Goal: Task Accomplishment & Management: Manage account settings

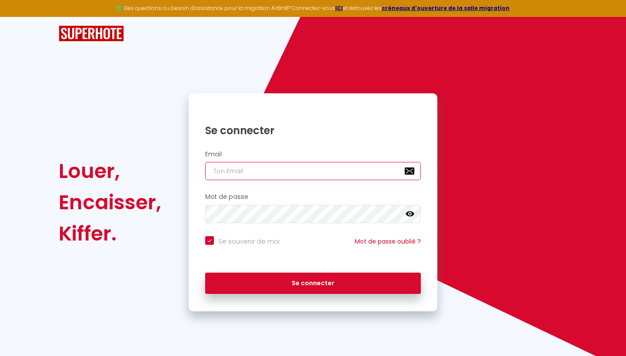
type input "r"
checkbox input "true"
type input "ri"
checkbox input "true"
type input "rim"
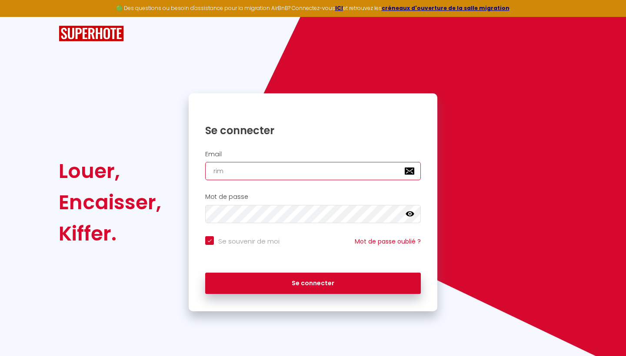
checkbox input "true"
type input "rim."
checkbox input "true"
type input "rim.c"
checkbox input "true"
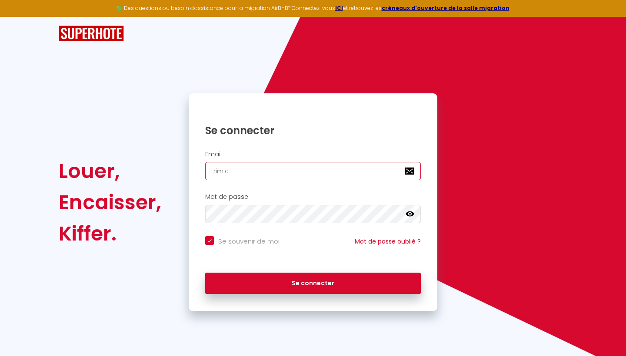
type input "[DOMAIN_NAME]"
checkbox input "true"
type input "rim.con"
checkbox input "true"
type input "rim.conc"
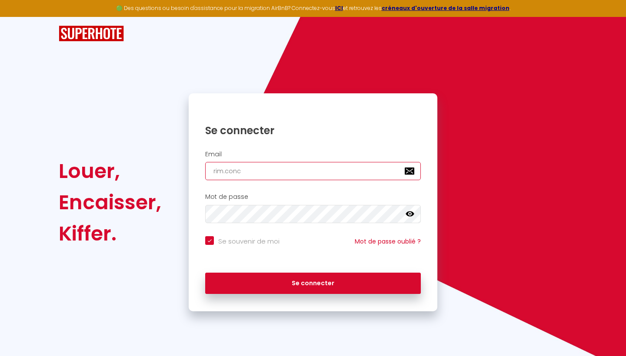
checkbox input "true"
type input "rim.conci"
checkbox input "true"
type input "rim.concie"
checkbox input "true"
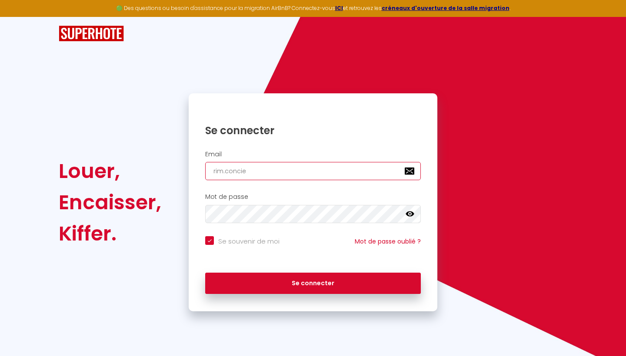
type input "rim.concier"
checkbox input "true"
type input "rim.concierg"
checkbox input "true"
type input "rim.concierge"
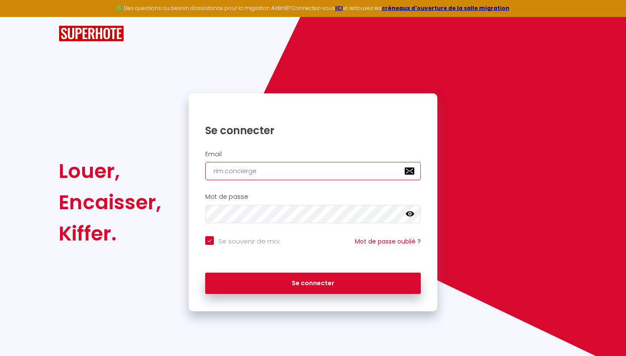
checkbox input "true"
type input "rim.concierger"
checkbox input "true"
type input "rim.conciergeri"
checkbox input "true"
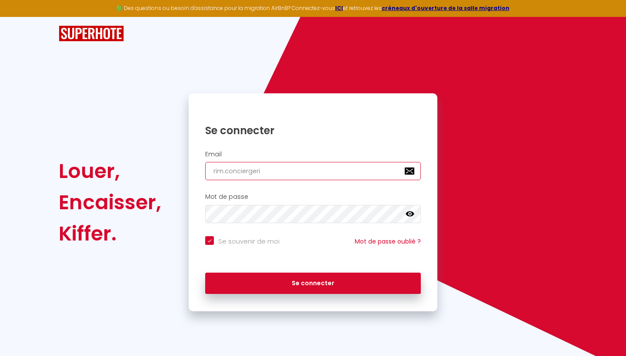
type input "rim.conciergerie"
checkbox input "true"
type input "rim.conciergerie@"
checkbox input "true"
type input "rim.conciergerie@g"
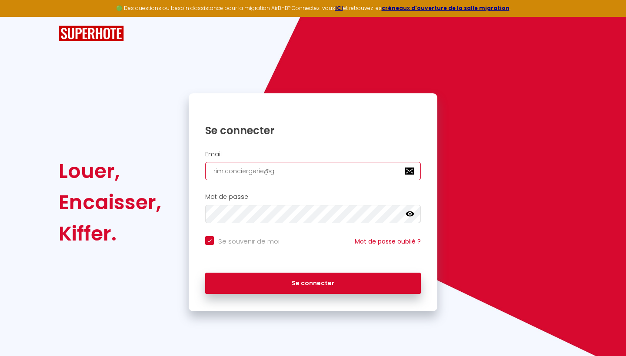
checkbox input "true"
type input "rim.conciergerie@gm"
checkbox input "true"
type input "rim.conciergerie@gma"
checkbox input "true"
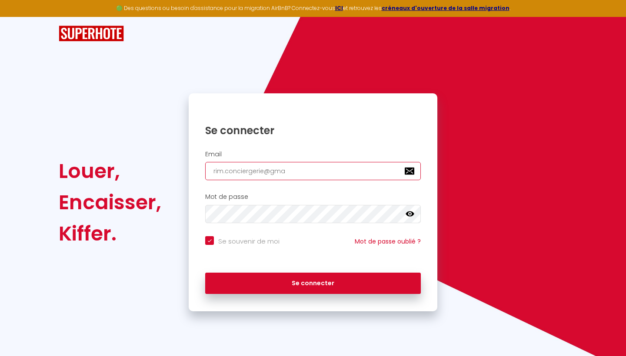
type input "rim.conciergerie@gmai"
checkbox input "true"
type input "[EMAIL_ADDRESS]"
checkbox input "true"
type input "[EMAIL_ADDRESS]."
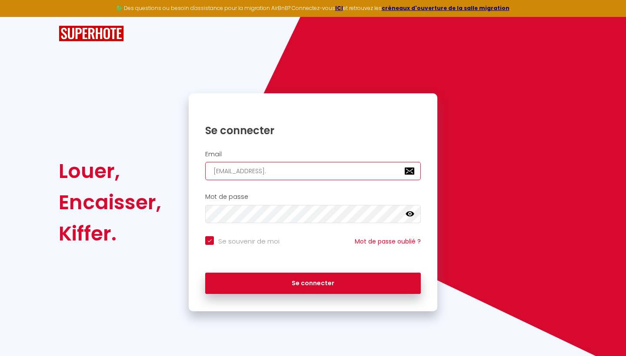
checkbox input "true"
type input "rim.conciergerie@gmail.c"
checkbox input "true"
type input "[EMAIL_ADDRESS][DOMAIN_NAME]"
checkbox input "true"
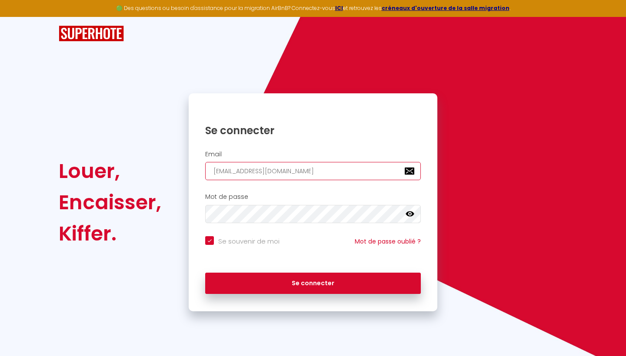
type input "[EMAIL_ADDRESS][DOMAIN_NAME]"
checkbox input "true"
type input "[EMAIL_ADDRESS][DOMAIN_NAME]"
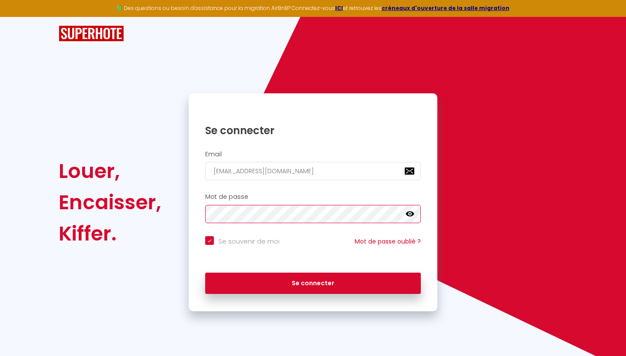
click at [313, 282] on button "Se connecter" at bounding box center [313, 284] width 216 height 22
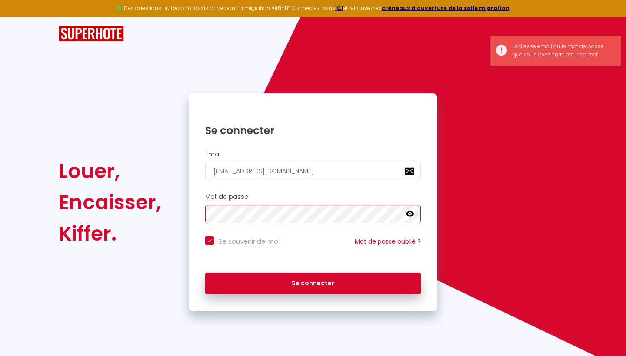
click at [313, 282] on button "Se connecter" at bounding box center [313, 284] width 216 height 22
checkbox input "true"
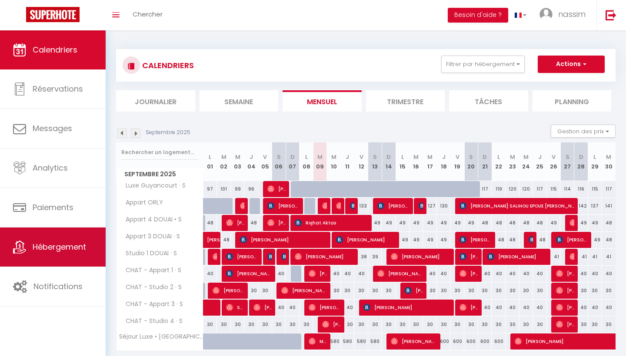
click at [47, 256] on link "Hébergement" at bounding box center [53, 247] width 106 height 39
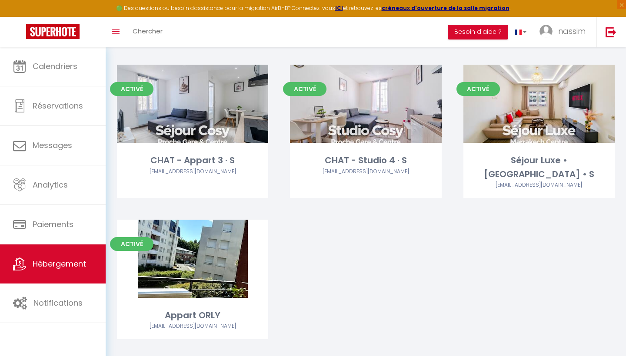
scroll to position [328, 0]
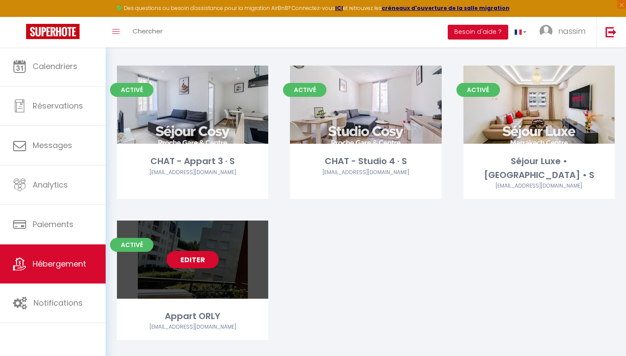
click at [199, 251] on link "Editer" at bounding box center [192, 259] width 52 height 17
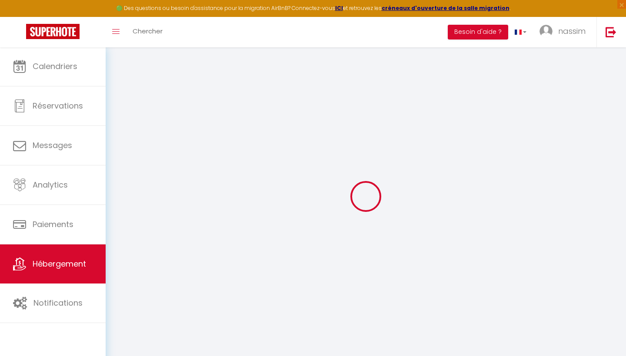
select select "+ 18 %"
select select
checkbox input "false"
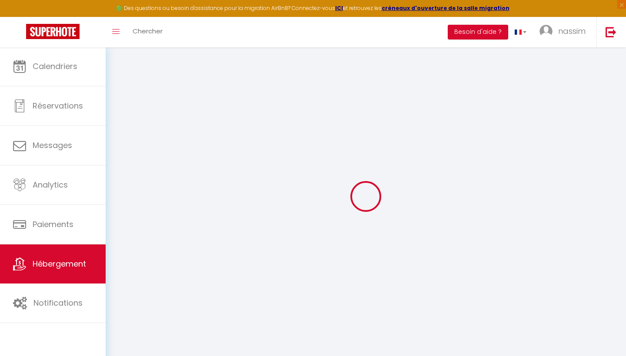
checkbox input "false"
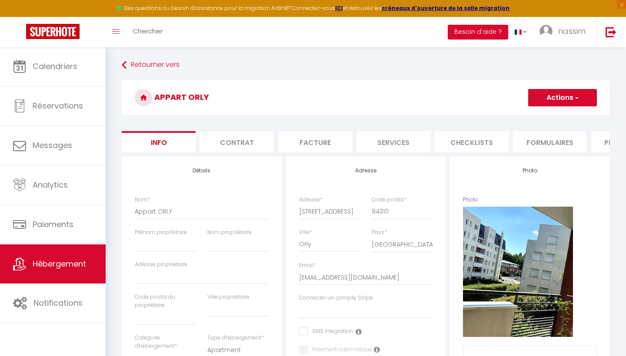
click at [595, 142] on li "Plateformes" at bounding box center [628, 141] width 74 height 21
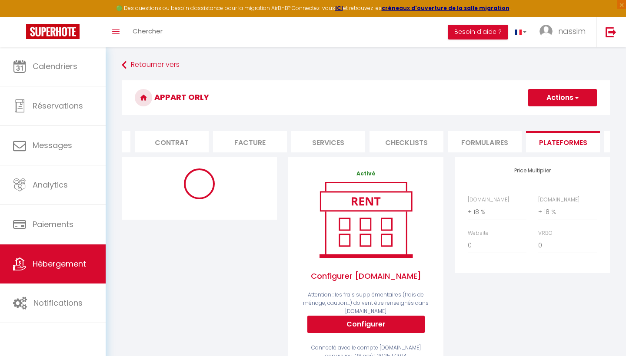
scroll to position [0, 66]
select select "+ 15 %"
select select "365"
select select "EUR"
select select
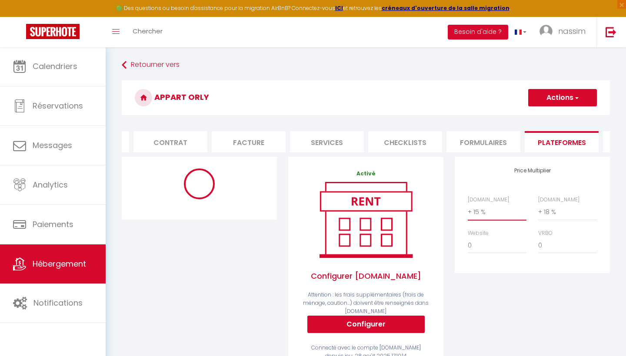
select select "15899-1494976212762156328"
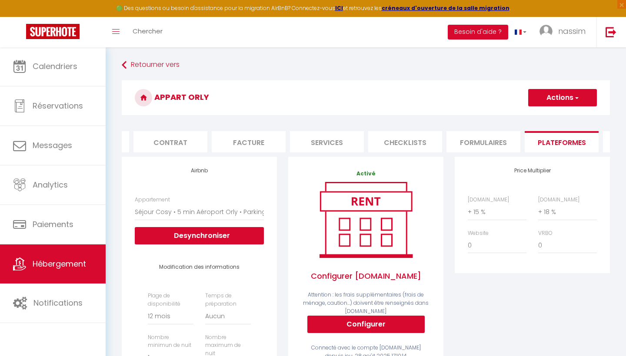
click at [568, 92] on button "Actions" at bounding box center [562, 97] width 69 height 17
select select "+ 16 %"
select select
click at [566, 93] on button "Actions" at bounding box center [562, 97] width 69 height 17
click at [552, 119] on link "Enregistrer" at bounding box center [562, 116] width 69 height 11
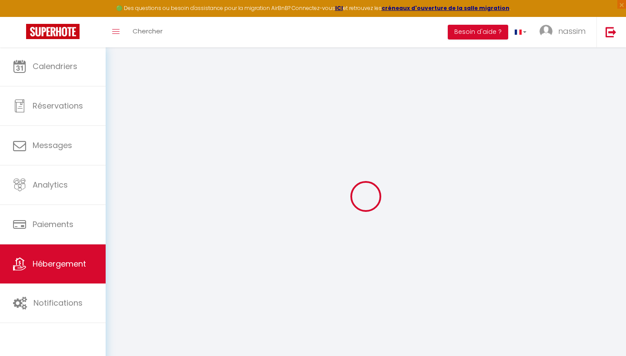
select select "365"
select select "EUR"
select select
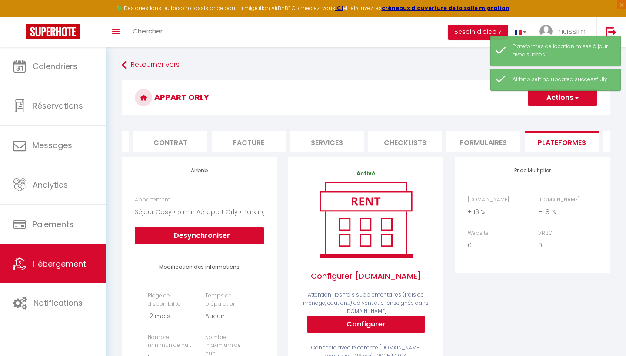
click at [90, 270] on link "Hébergement" at bounding box center [53, 264] width 106 height 39
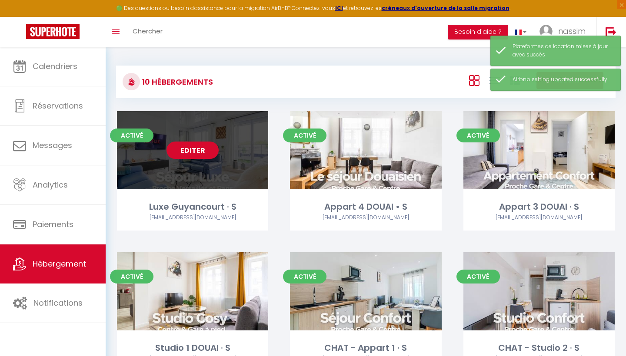
click at [202, 155] on link "Editer" at bounding box center [192, 150] width 52 height 17
select select "3"
select select "2"
select select "1"
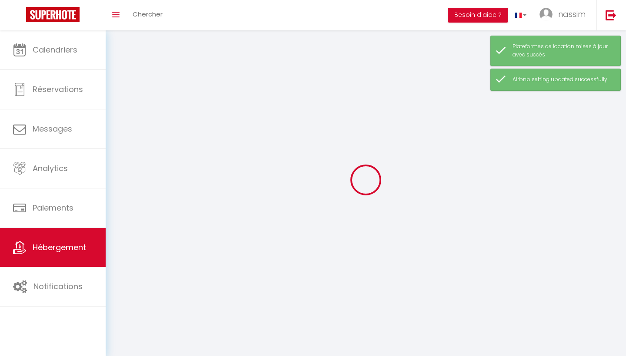
select select
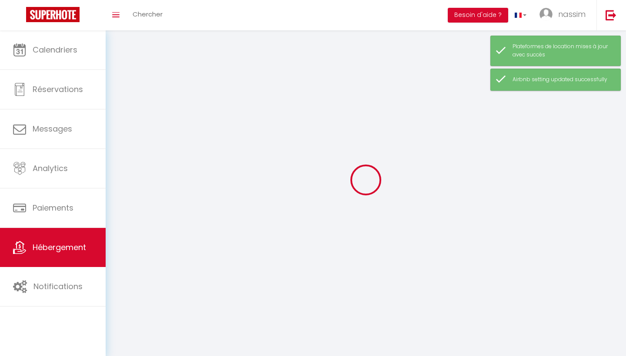
select select
checkbox input "false"
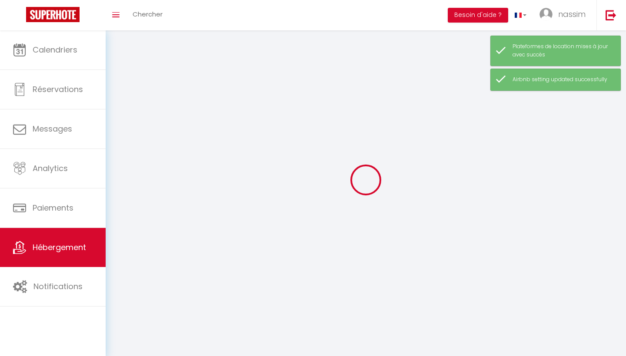
checkbox input "false"
select select
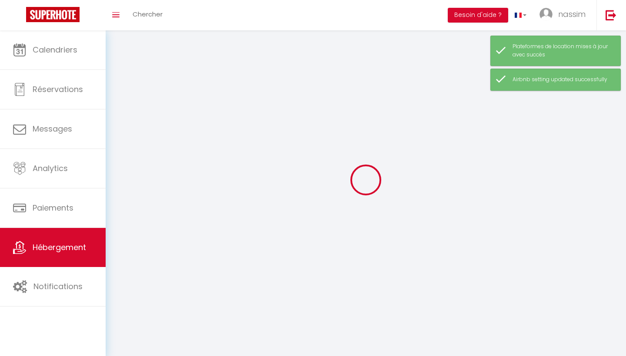
select select
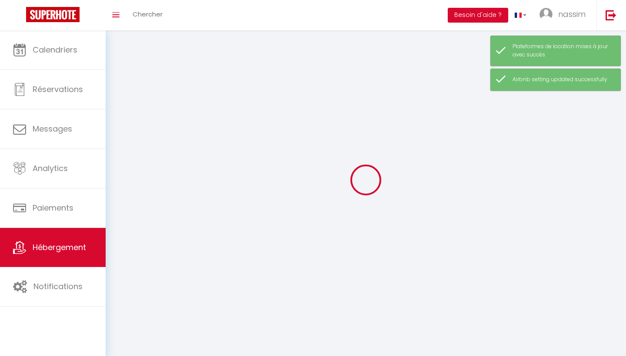
select select
checkbox input "false"
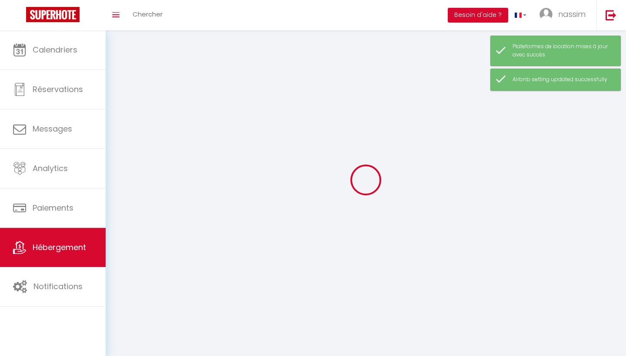
select select
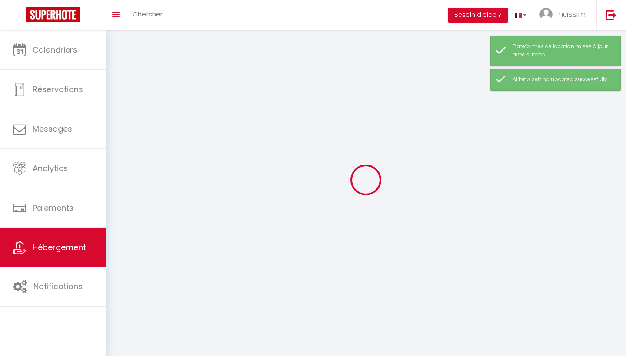
select select
checkbox input "false"
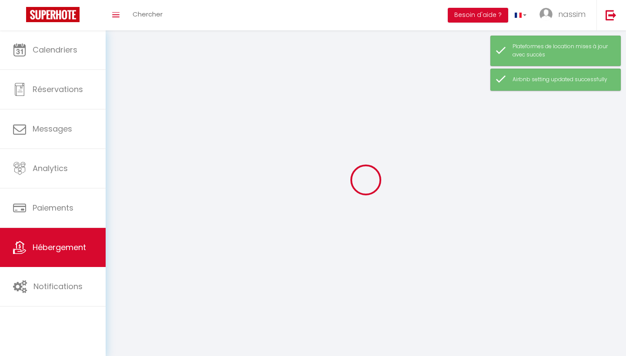
checkbox input "false"
select select
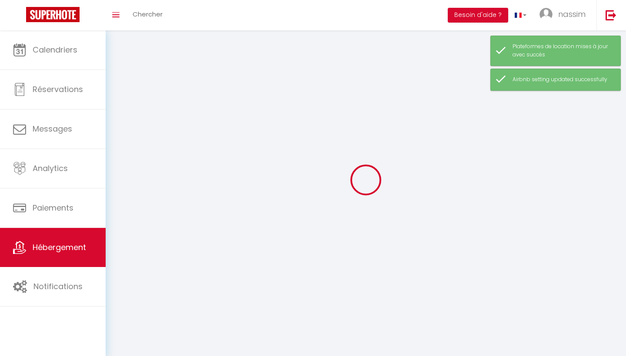
select select
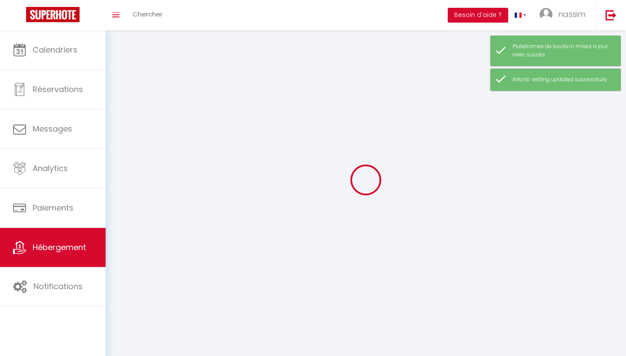
checkbox input "false"
select select
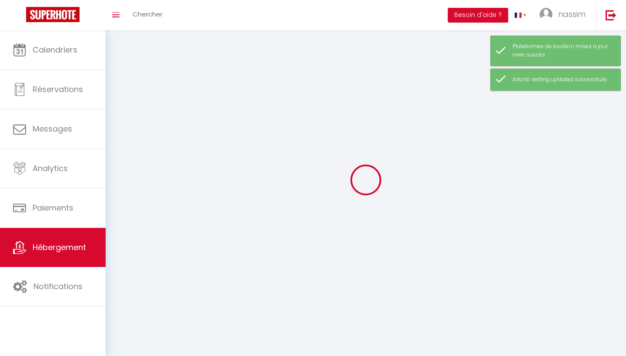
select select
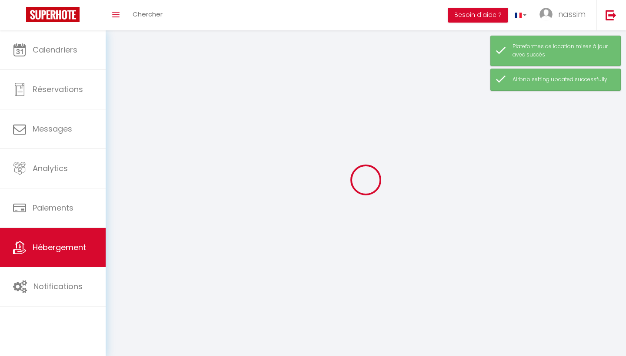
select select
checkbox input "false"
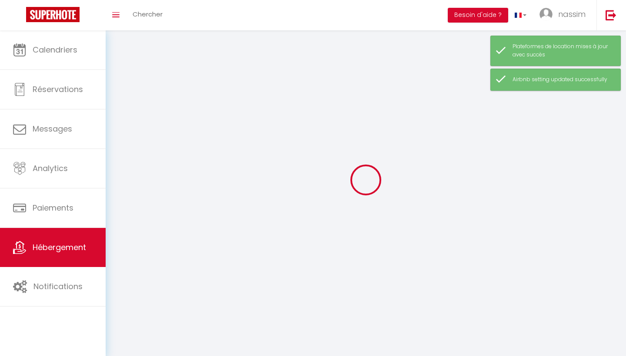
checkbox input "false"
select select
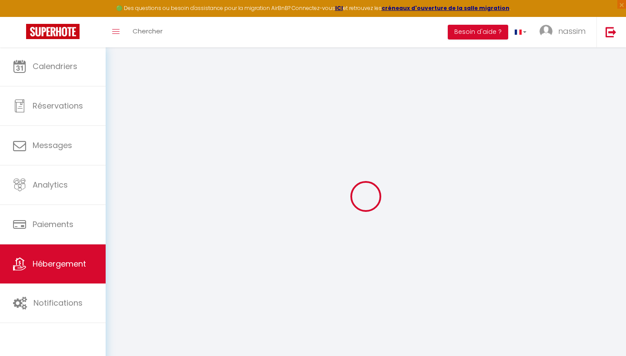
select select
checkbox input "false"
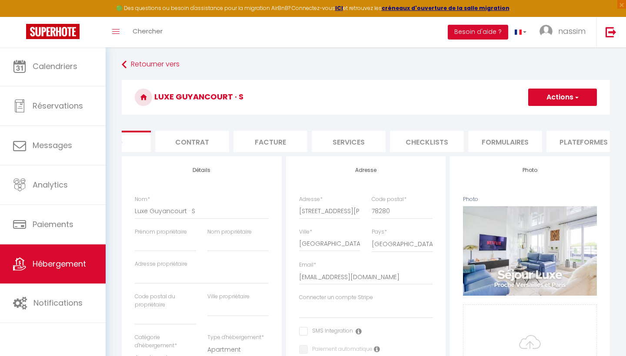
scroll to position [0, 52]
click at [567, 142] on li "Plateformes" at bounding box center [576, 141] width 74 height 21
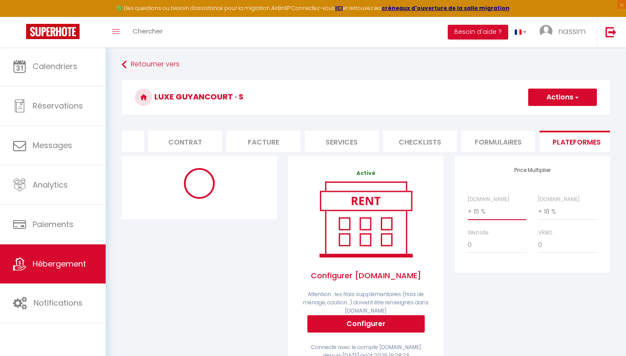
select select "+ 16 %"
click at [554, 115] on div "Luxe [GEOGRAPHIC_DATA] · S Actions Enregistrer" at bounding box center [366, 100] width 488 height 40
click at [558, 110] on h3 "Luxe Guyancourt · S" at bounding box center [366, 97] width 488 height 35
click at [563, 105] on button "Actions" at bounding box center [562, 97] width 69 height 17
click at [561, 117] on link "Enregistrer" at bounding box center [562, 116] width 69 height 11
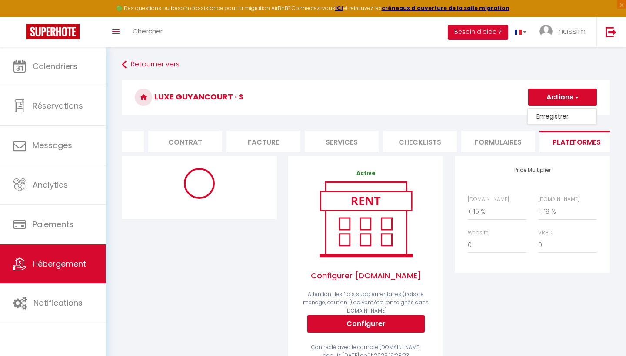
select select "-1"
select select "well_reviewed_guests"
select select "EUR"
select select
select select "9521-1448437046575448222"
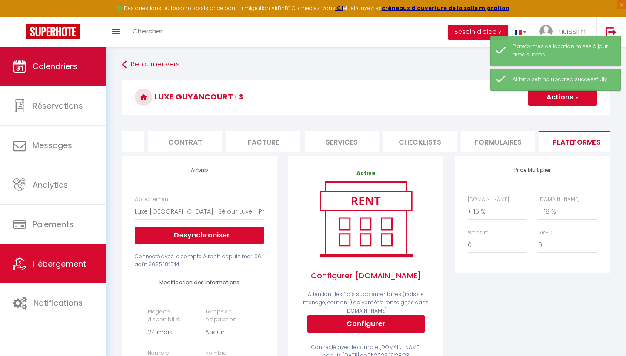
click at [46, 55] on link "Calendriers" at bounding box center [53, 66] width 106 height 39
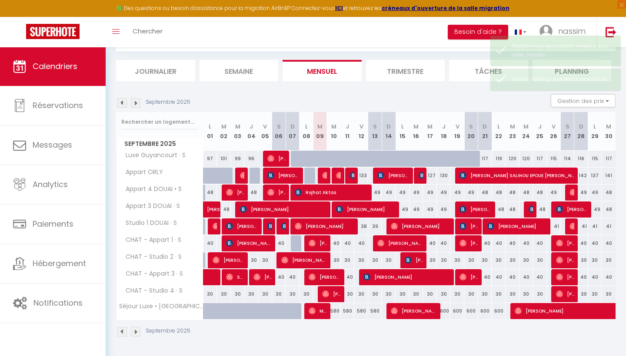
scroll to position [47, 0]
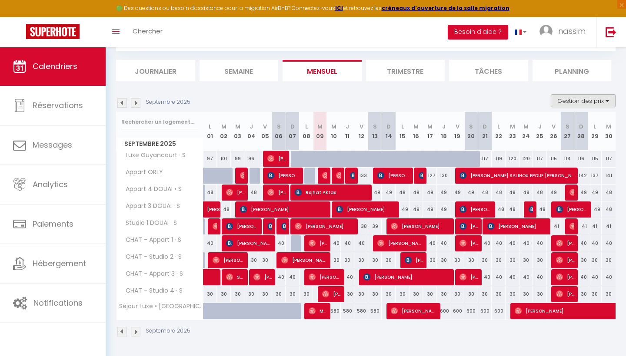
click at [587, 97] on button "Gestion des prix" at bounding box center [583, 100] width 65 height 13
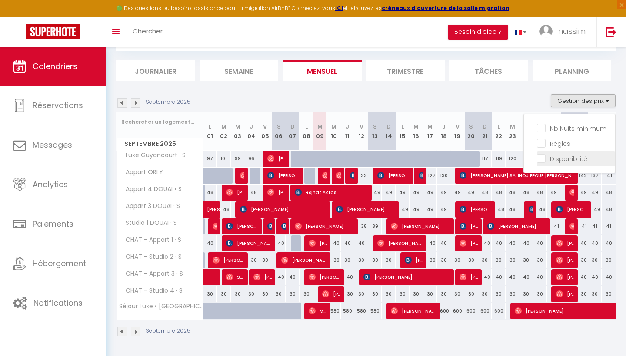
click at [571, 161] on input "Disponibilité" at bounding box center [576, 158] width 78 height 9
checkbox input "true"
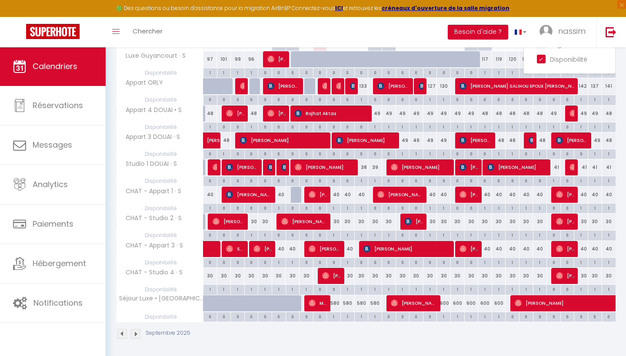
scroll to position [146, 0]
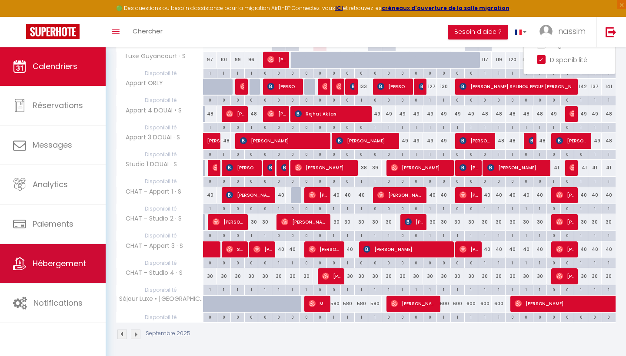
click at [53, 259] on span "Hébergement" at bounding box center [59, 263] width 53 height 11
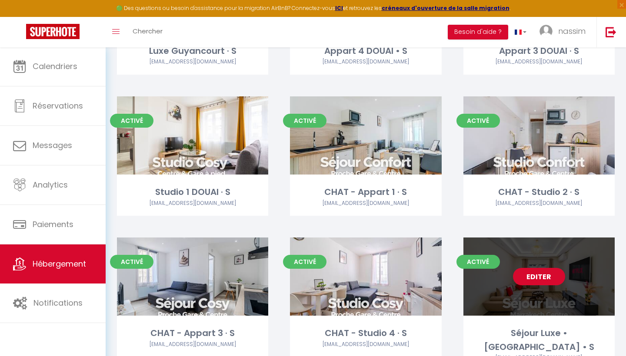
scroll to position [156, 0]
click at [538, 274] on link "Editer" at bounding box center [539, 277] width 52 height 17
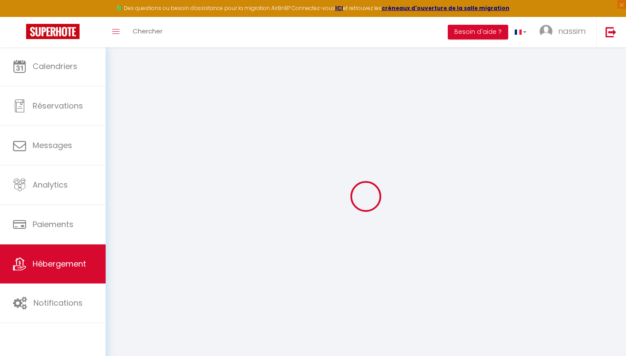
select select "+ 18 %"
select select "+ 10 %"
select select
checkbox input "false"
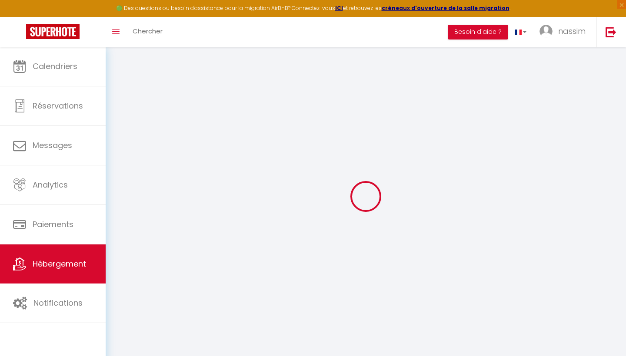
checkbox input "false"
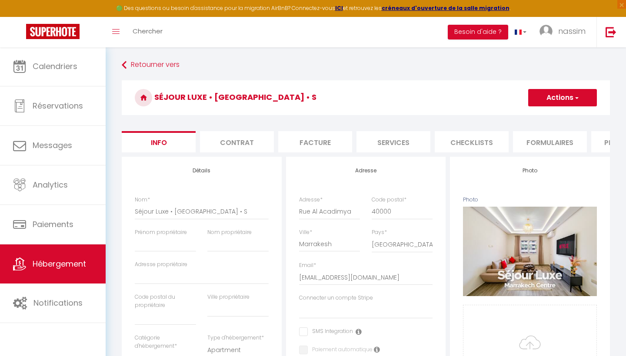
click at [597, 147] on li "Plateformes" at bounding box center [628, 141] width 74 height 21
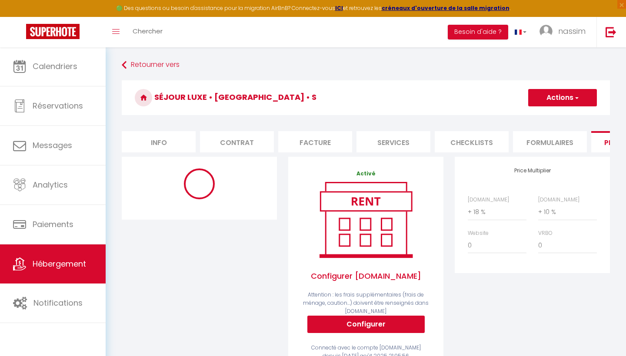
select select "365"
select select "well_reviewed_guests"
select select "MAD"
select select
select select "9531-1451513463202183501"
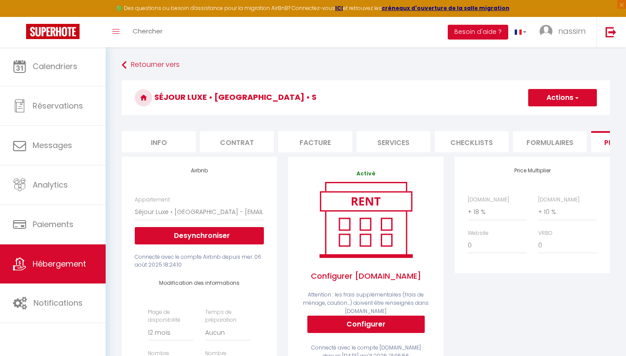
click at [223, 4] on div "🟢 Des questions ou besoin d'assistance pour la migration AirBnB? Connectez-vous…" at bounding box center [313, 8] width 626 height 17
click at [47, 30] on img at bounding box center [52, 31] width 53 height 15
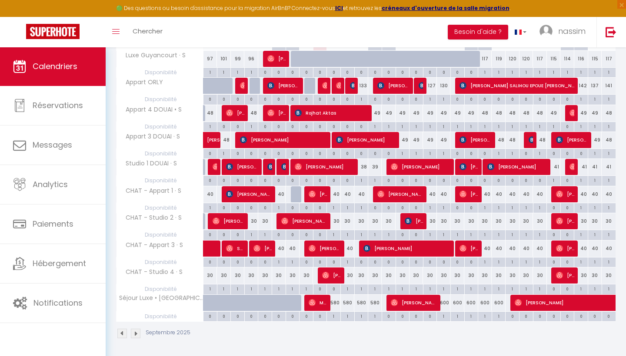
scroll to position [146, 0]
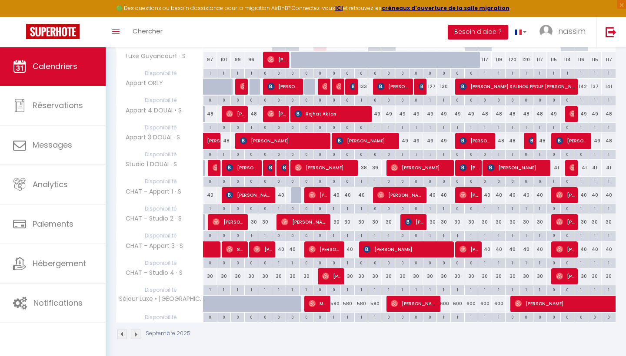
click at [393, 300] on img at bounding box center [394, 303] width 7 height 7
select select "OK"
select select "0"
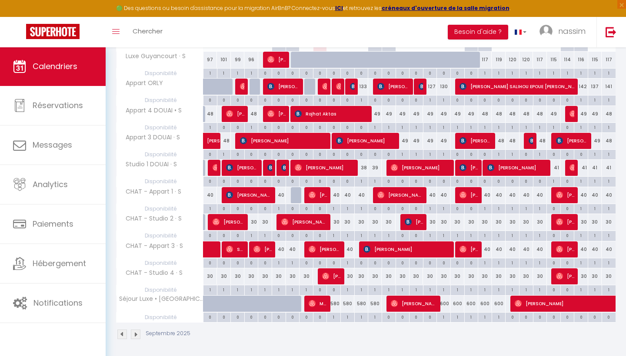
select select "1"
select select
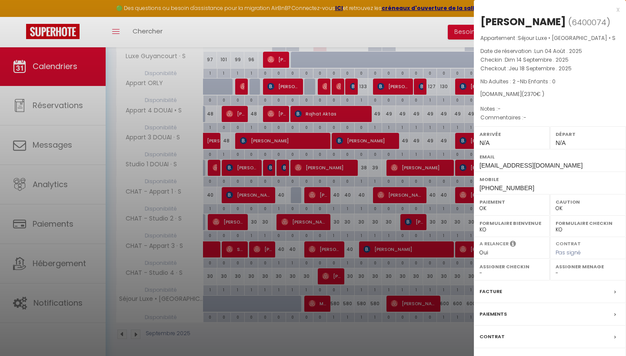
click at [432, 256] on div at bounding box center [313, 178] width 626 height 356
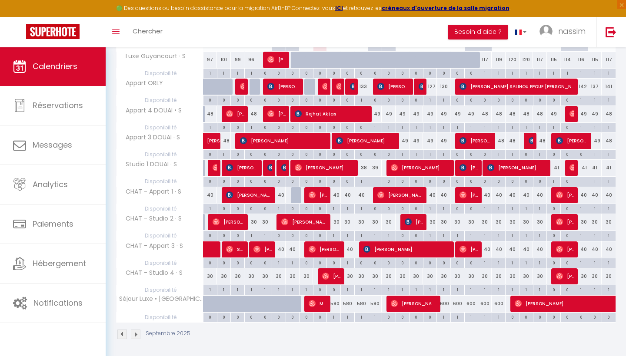
click at [516, 300] on img at bounding box center [517, 303] width 7 height 7
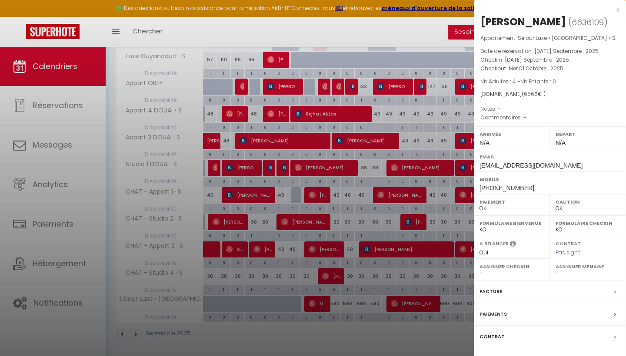
click at [235, 121] on div at bounding box center [313, 178] width 626 height 356
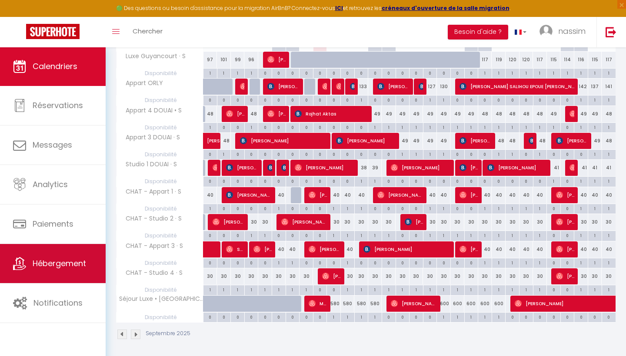
click at [31, 279] on link "Hébergement" at bounding box center [53, 263] width 106 height 39
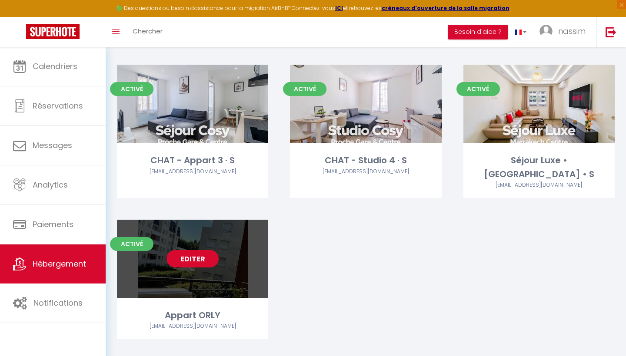
scroll to position [328, 0]
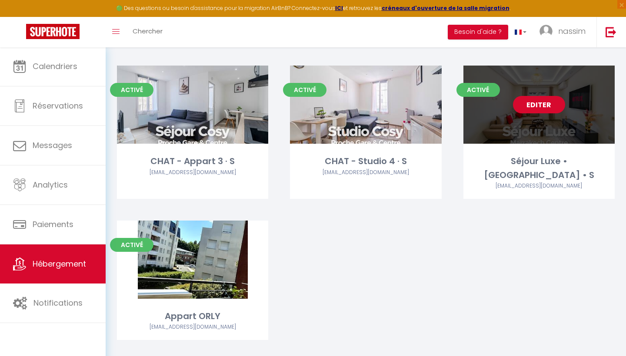
click at [531, 105] on link "Editer" at bounding box center [539, 104] width 52 height 17
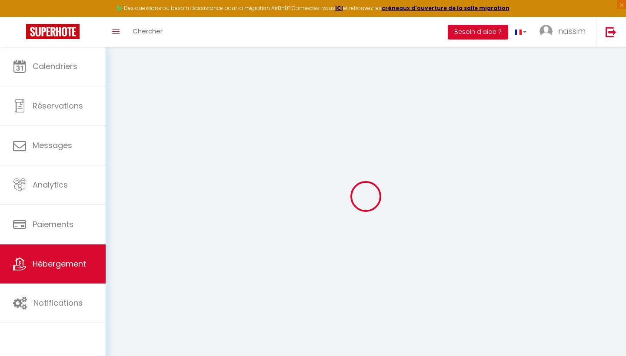
select select "9531-1451513463202183501"
select select
checkbox input "false"
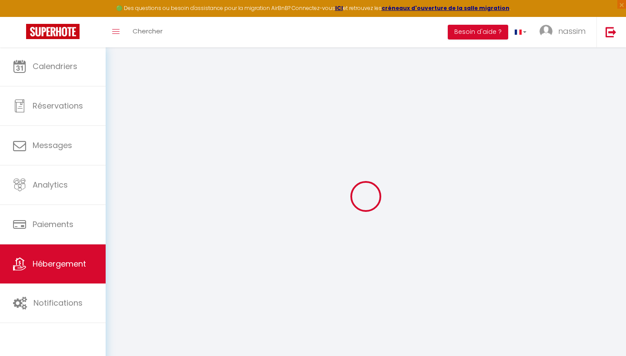
checkbox input "false"
select select "15:00"
select select "23:45"
select select "11:00"
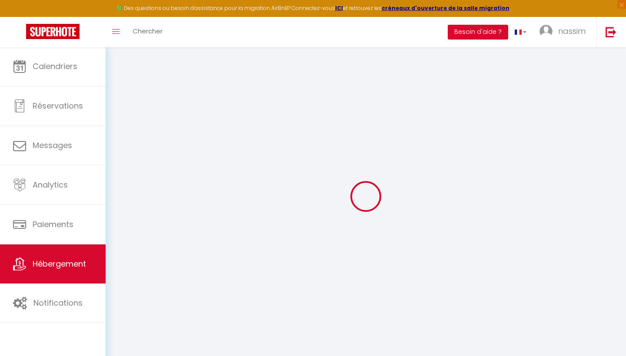
select select "30"
select select "120"
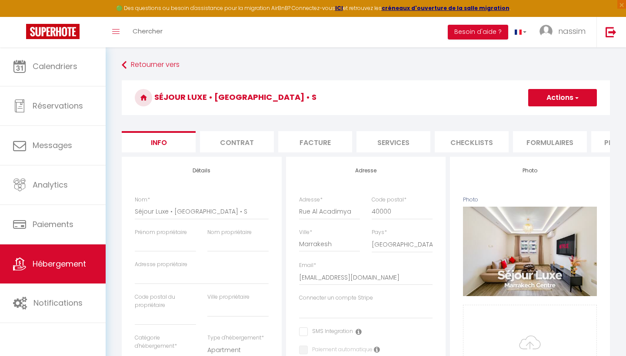
click at [599, 136] on li "Plateformes" at bounding box center [628, 141] width 74 height 21
select select
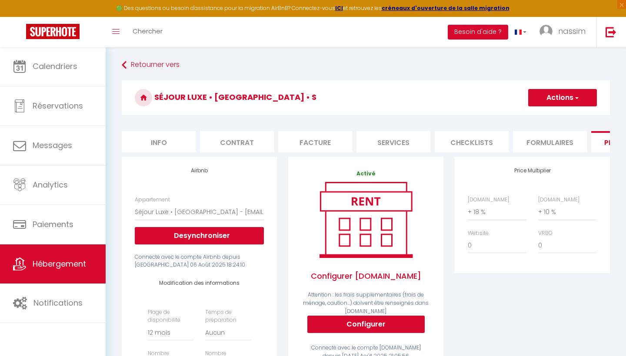
click at [362, 142] on li "Services" at bounding box center [393, 141] width 74 height 21
select select
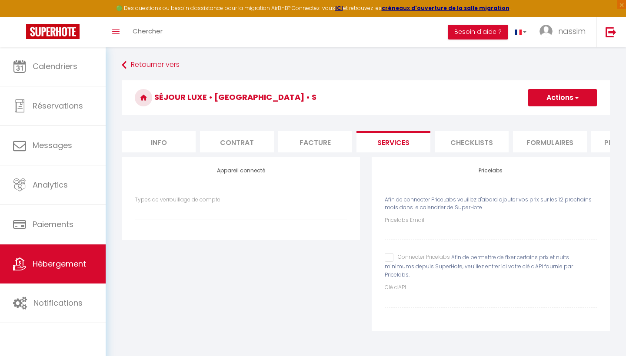
click at [390, 253] on input "Connecter Pricelabs" at bounding box center [417, 257] width 65 height 9
checkbox input "true"
select select
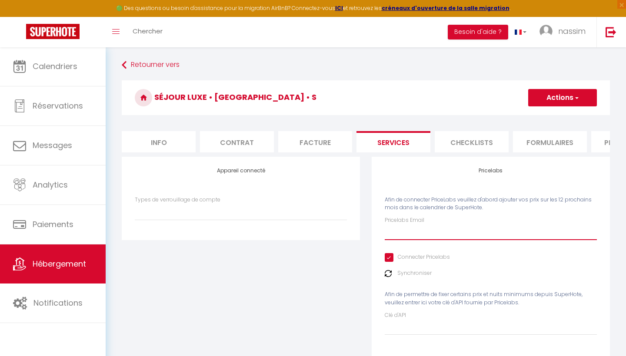
click at [406, 226] on input "Pricelabs Email" at bounding box center [491, 233] width 212 height 16
click at [399, 231] on input "Pricelabs Email" at bounding box center [491, 233] width 212 height 16
type input "f"
select select
type input "fl"
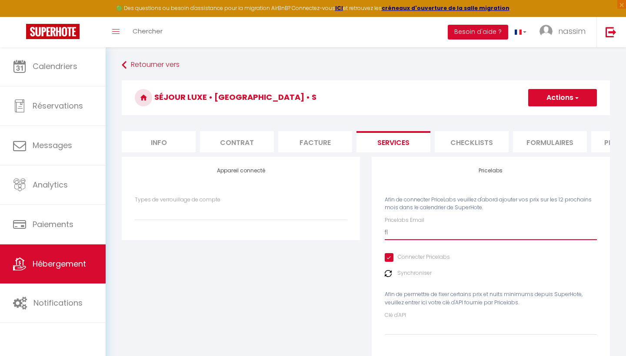
select select
type input "fla"
select select
type input "flan"
select select
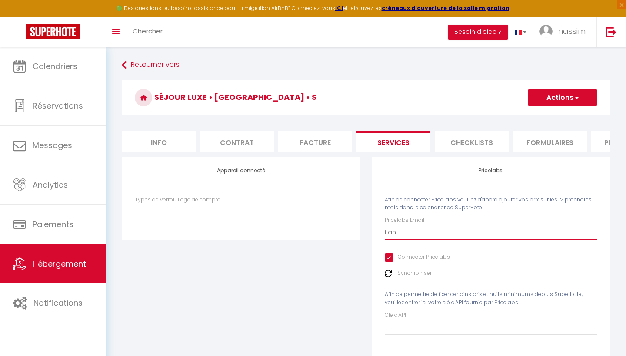
type input "flano"
select select
type input "flanox"
select select
type input "flanoxy"
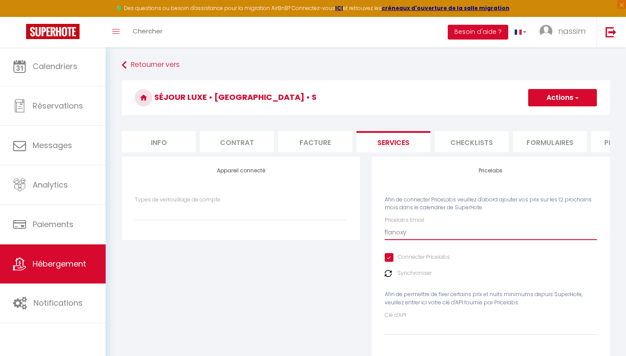
select select
click at [537, 106] on button "Actions" at bounding box center [562, 97] width 69 height 17
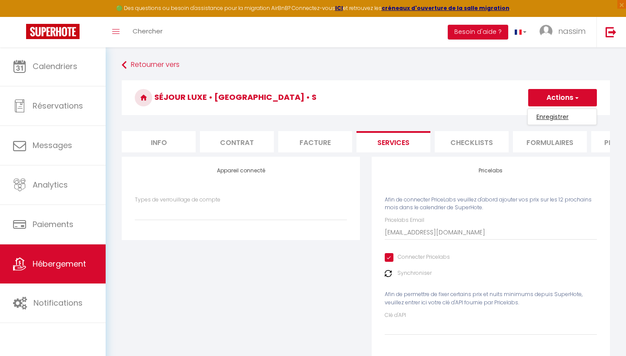
click at [541, 116] on link "Enregistrer" at bounding box center [562, 116] width 69 height 11
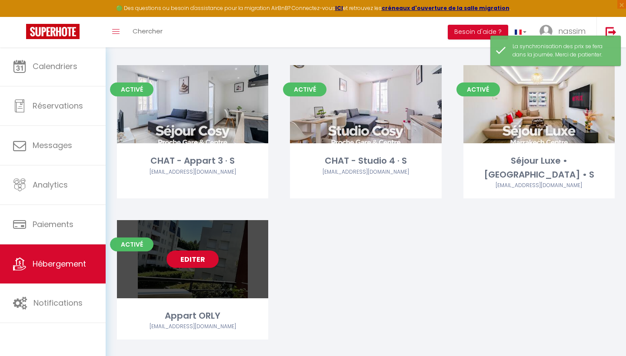
scroll to position [328, 0]
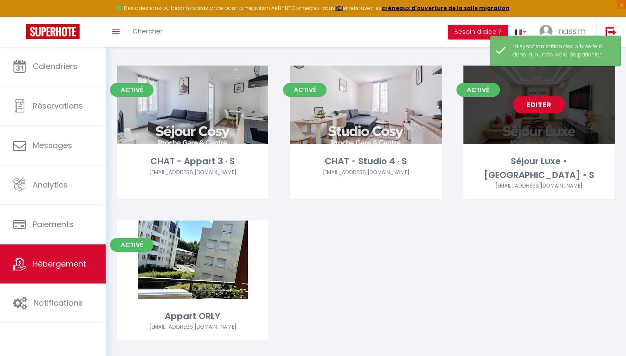
click at [544, 103] on link "Editer" at bounding box center [539, 104] width 52 height 17
click at [523, 105] on link "Editer" at bounding box center [539, 104] width 52 height 17
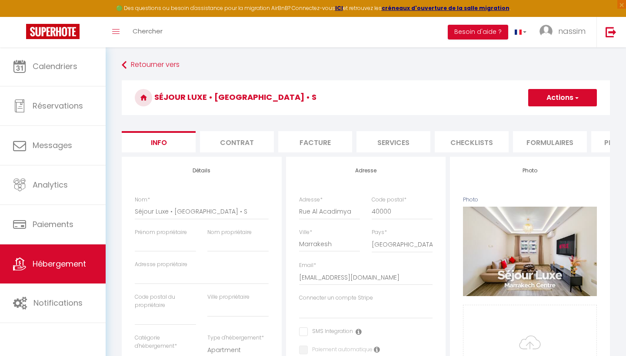
click at [416, 138] on li "Services" at bounding box center [393, 141] width 74 height 21
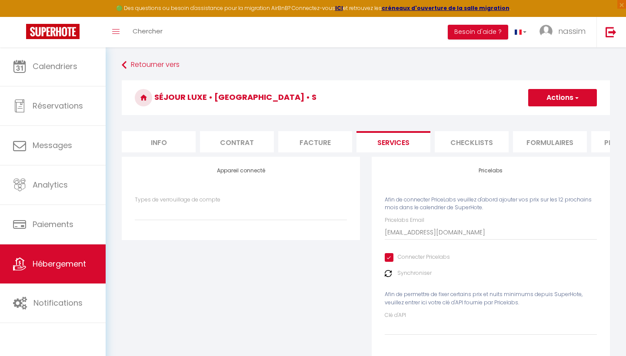
click at [388, 270] on img at bounding box center [388, 273] width 7 height 7
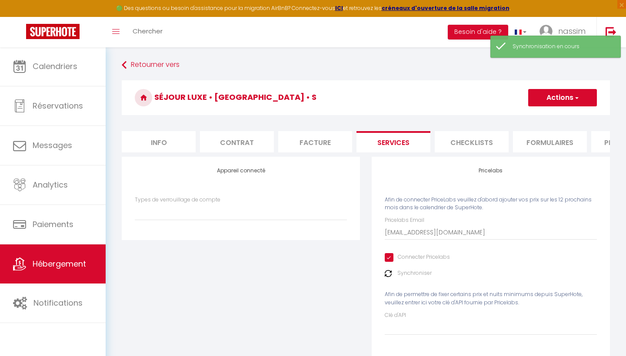
click at [558, 106] on button "Actions" at bounding box center [562, 97] width 69 height 17
click at [555, 114] on link "Enregistrer" at bounding box center [562, 116] width 69 height 11
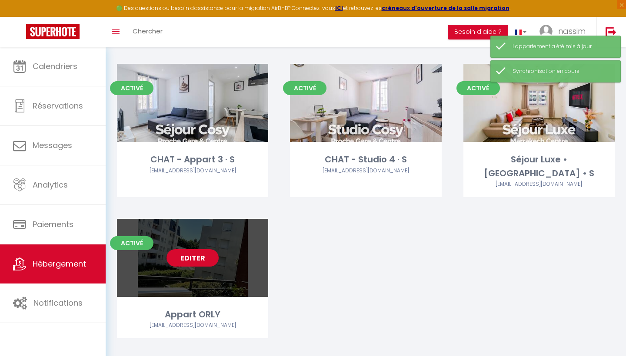
scroll to position [329, 0]
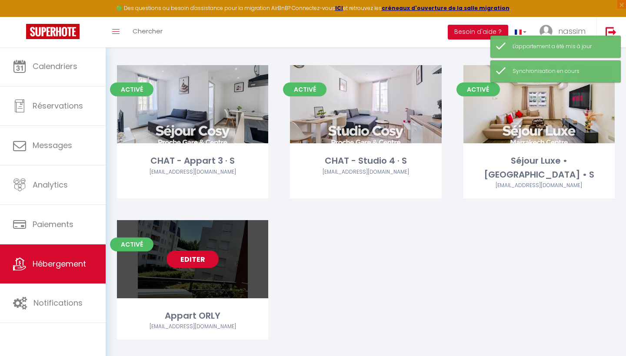
click at [202, 251] on link "Editer" at bounding box center [192, 259] width 52 height 17
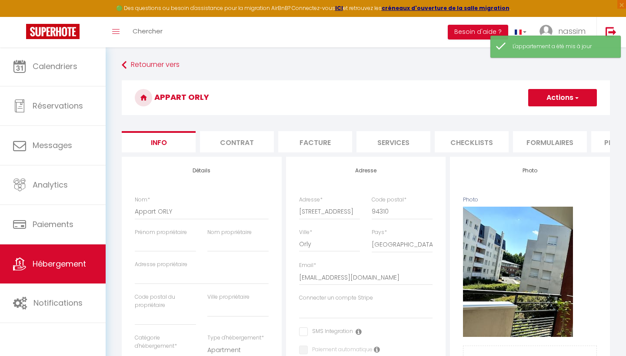
click at [427, 136] on li "Services" at bounding box center [393, 141] width 74 height 21
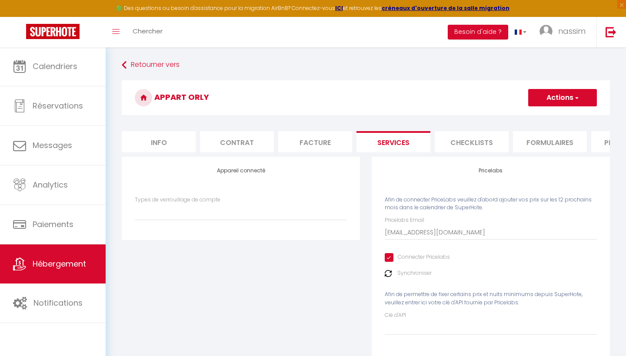
click at [538, 1] on div "🟢 Des questions ou besoin d'assistance pour la migration AirBnB? Connectez-vous…" at bounding box center [313, 8] width 626 height 17
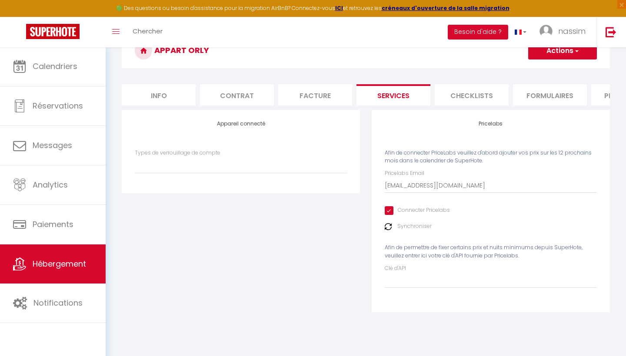
scroll to position [47, 0]
click at [303, 95] on li "Facture" at bounding box center [315, 94] width 74 height 21
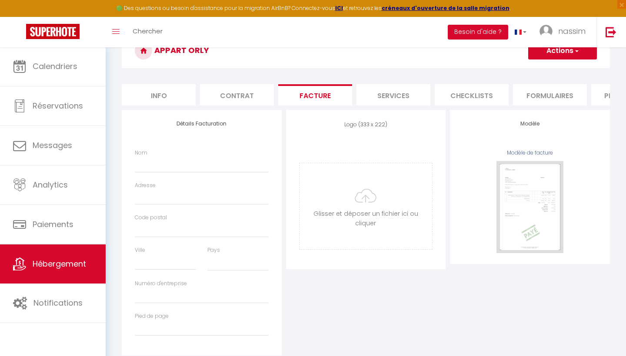
click at [243, 95] on li "Contrat" at bounding box center [237, 94] width 74 height 21
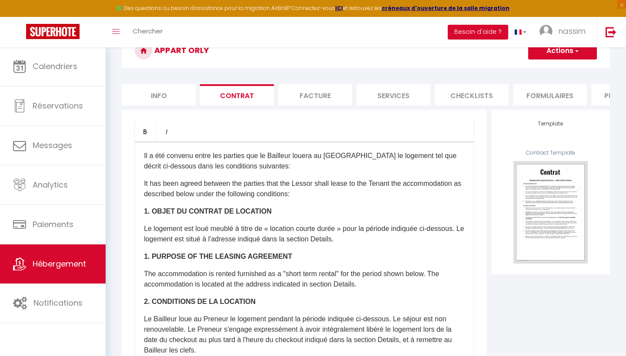
click at [170, 91] on li "Info" at bounding box center [159, 94] width 74 height 21
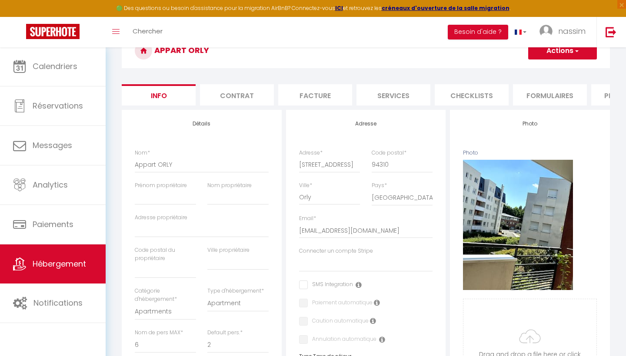
click at [79, 262] on span "Hébergement" at bounding box center [59, 264] width 53 height 11
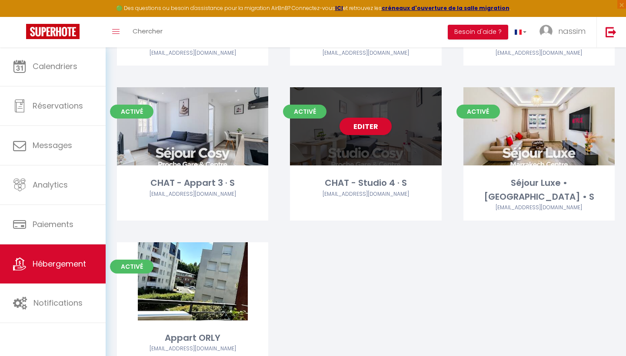
scroll to position [317, 0]
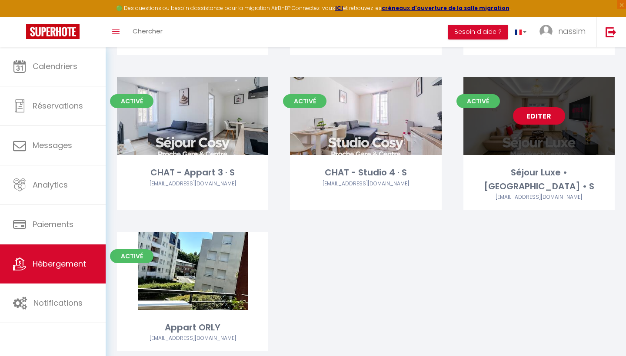
click at [530, 118] on link "Editer" at bounding box center [539, 115] width 52 height 17
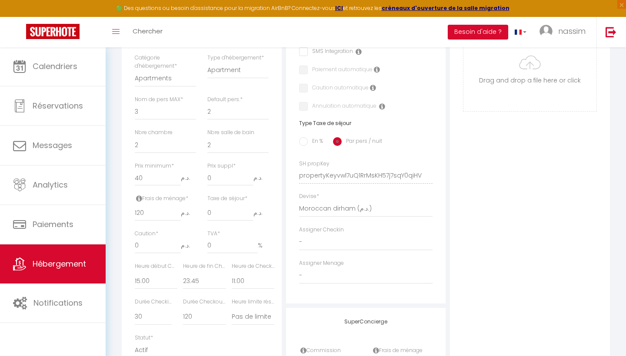
scroll to position [277, 0]
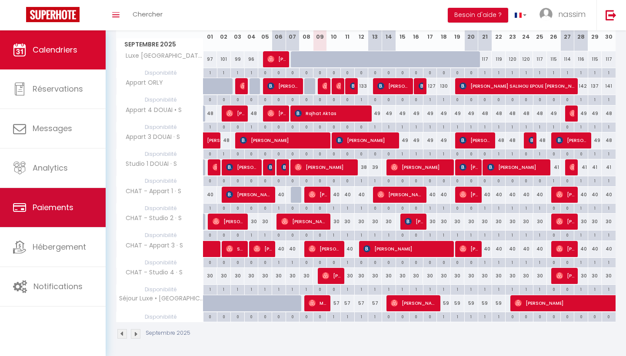
scroll to position [129, 0]
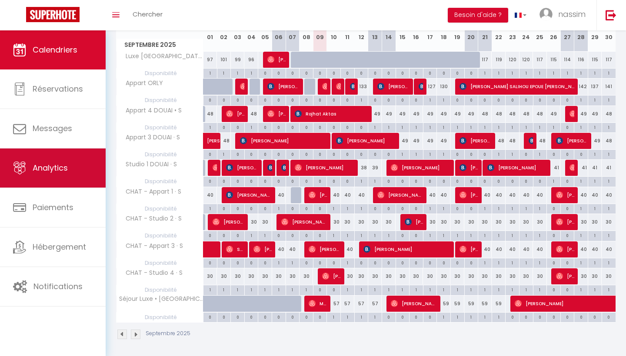
click at [79, 180] on link "Analytics" at bounding box center [53, 168] width 106 height 39
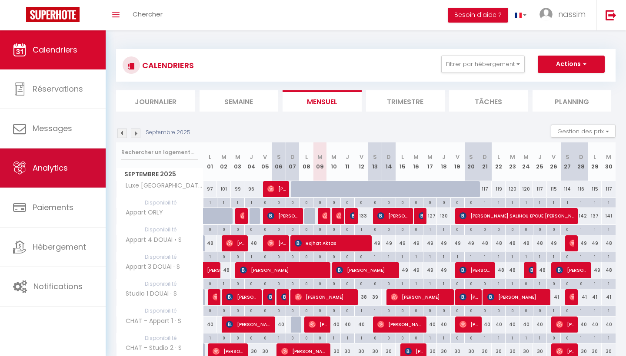
select select "2025"
select select "9"
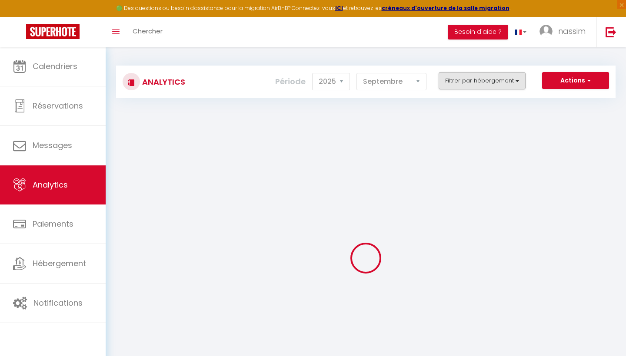
click at [444, 73] on button "Filtrer par hébergement" at bounding box center [481, 80] width 87 height 17
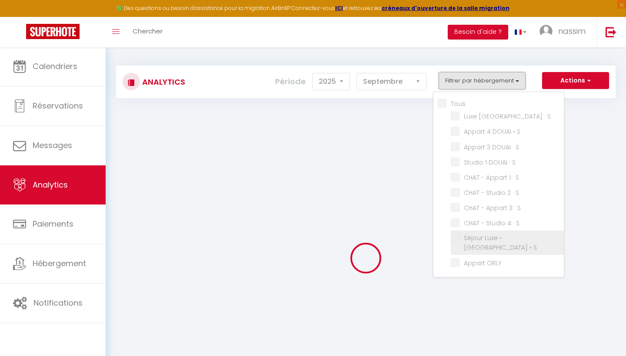
checkbox input "false"
checkbox S "false"
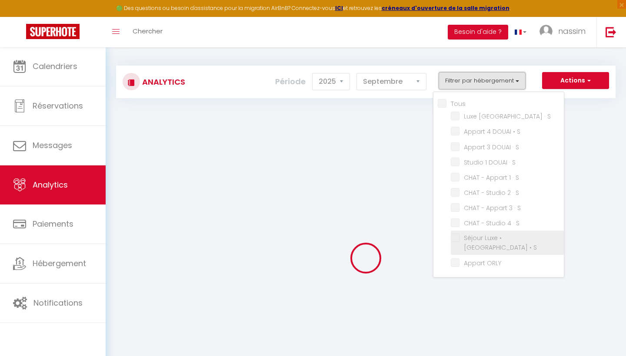
checkbox S "false"
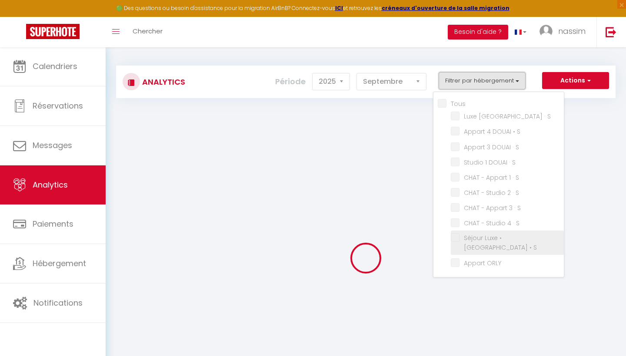
checkbox ORLY "false"
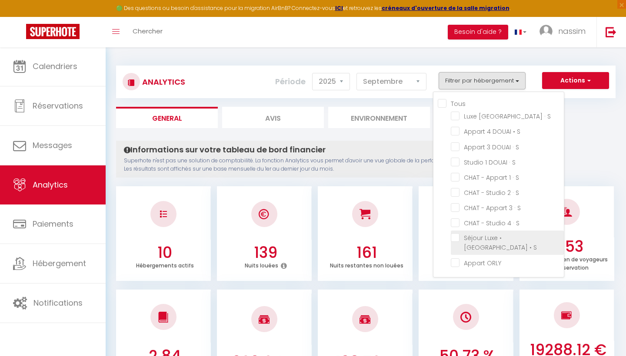
click at [482, 238] on S "checkbox" at bounding box center [507, 237] width 113 height 9
checkbox S "true"
checkbox S "false"
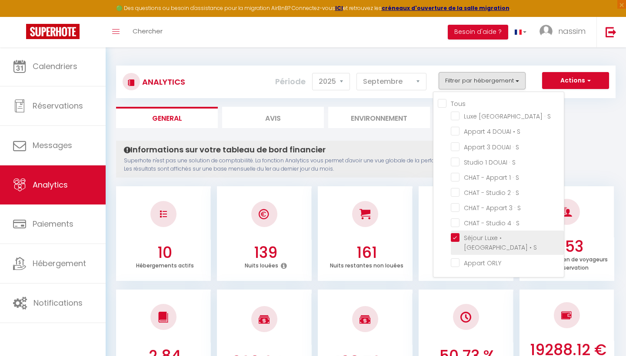
checkbox S "false"
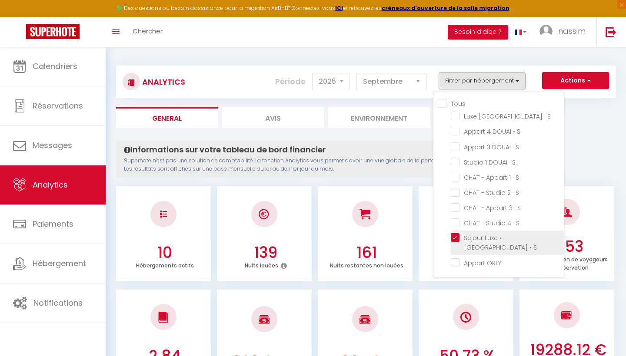
checkbox ORLY "false"
checkbox S "false"
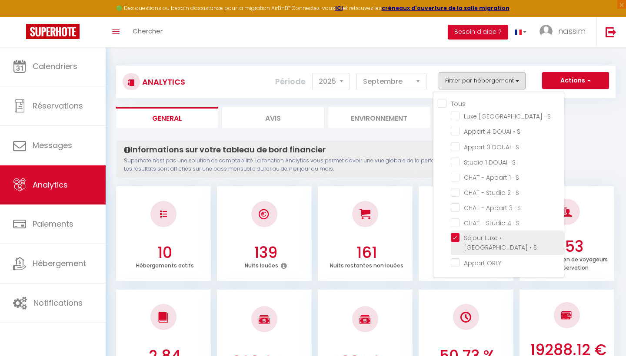
checkbox S "false"
checkbox ORLY "false"
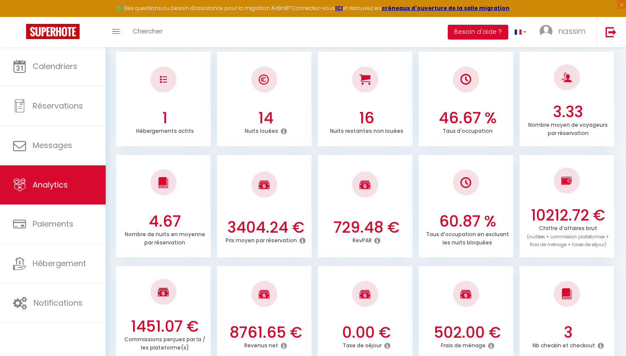
scroll to position [138, 0]
